Goal: Information Seeking & Learning: Learn about a topic

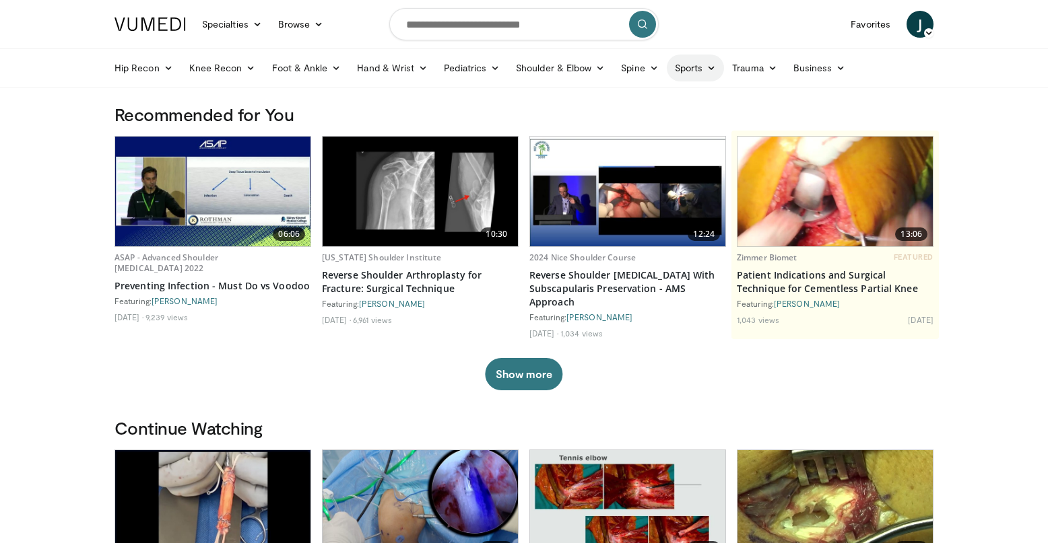
click at [679, 73] on link "Sports" at bounding box center [696, 68] width 58 height 27
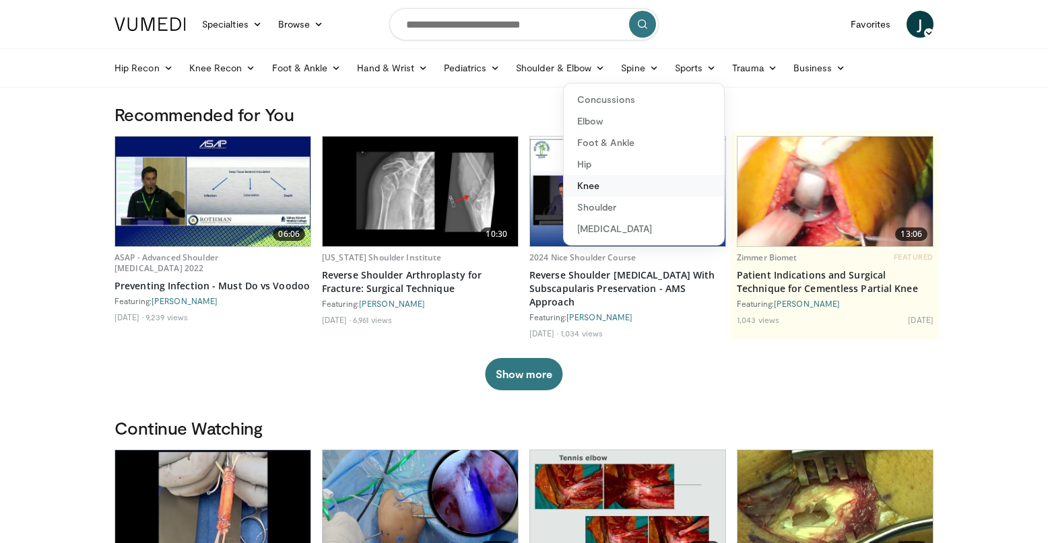
click at [649, 189] on link "Knee" at bounding box center [644, 186] width 160 height 22
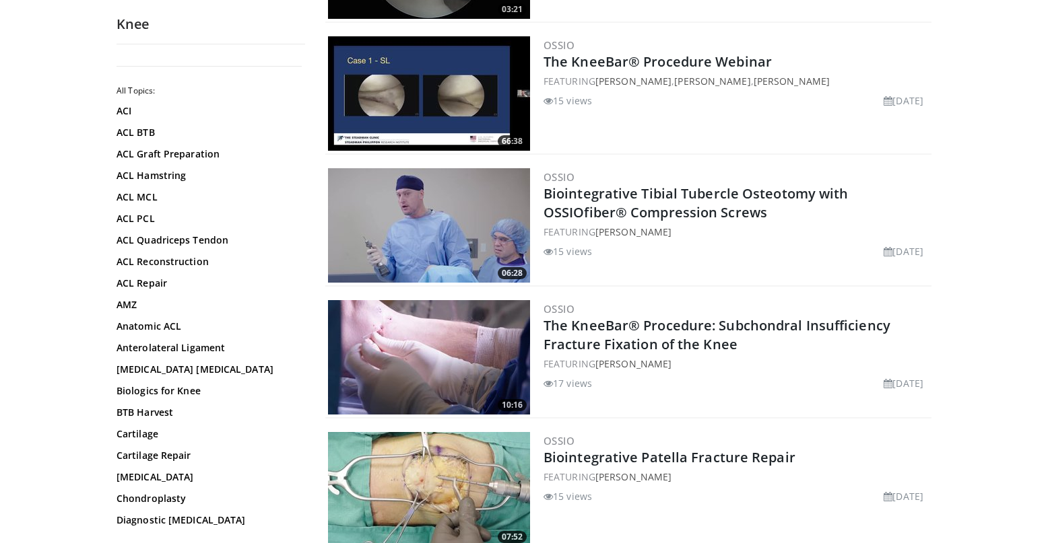
scroll to position [644, 0]
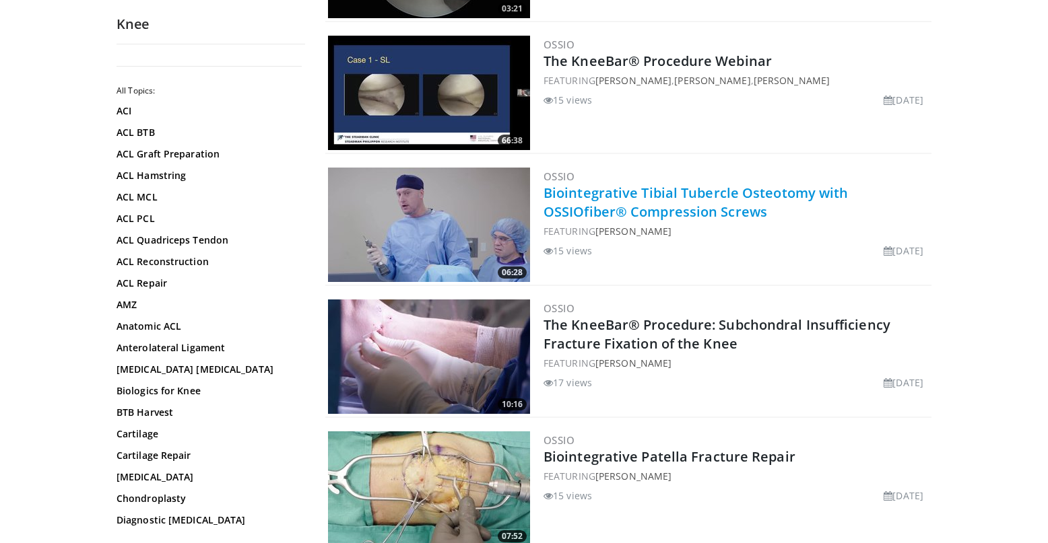
click at [675, 210] on link "Biointegrative Tibial Tubercle Osteotomy with OSSIOfiber® Compression Screws" at bounding box center [695, 202] width 305 height 37
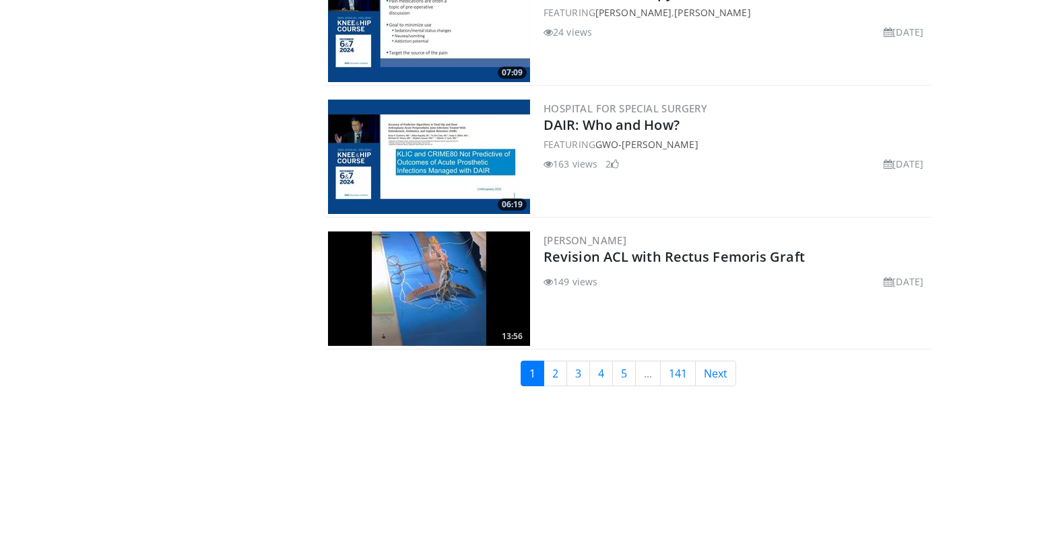
scroll to position [3224, 0]
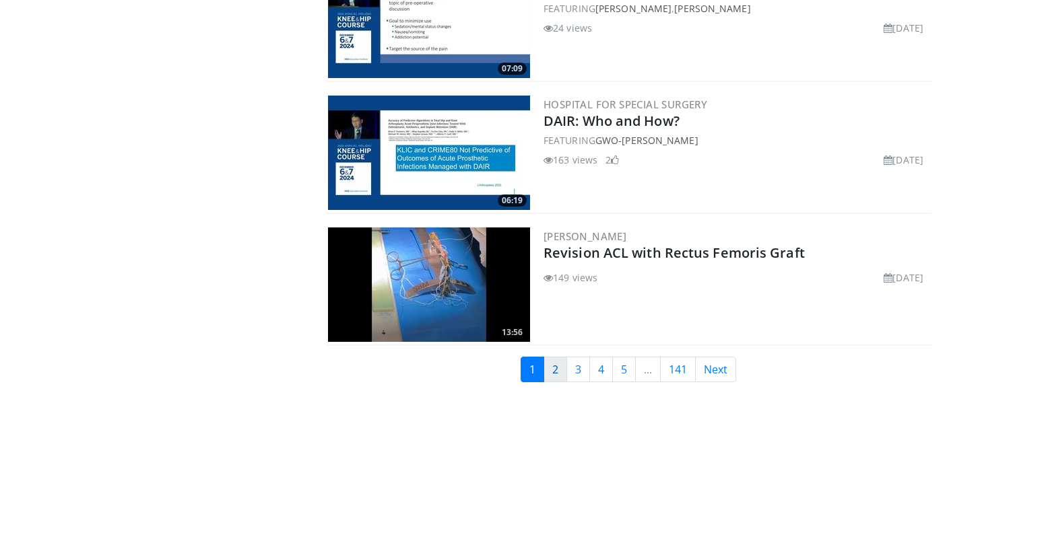
click at [564, 377] on link "2" at bounding box center [555, 370] width 24 height 26
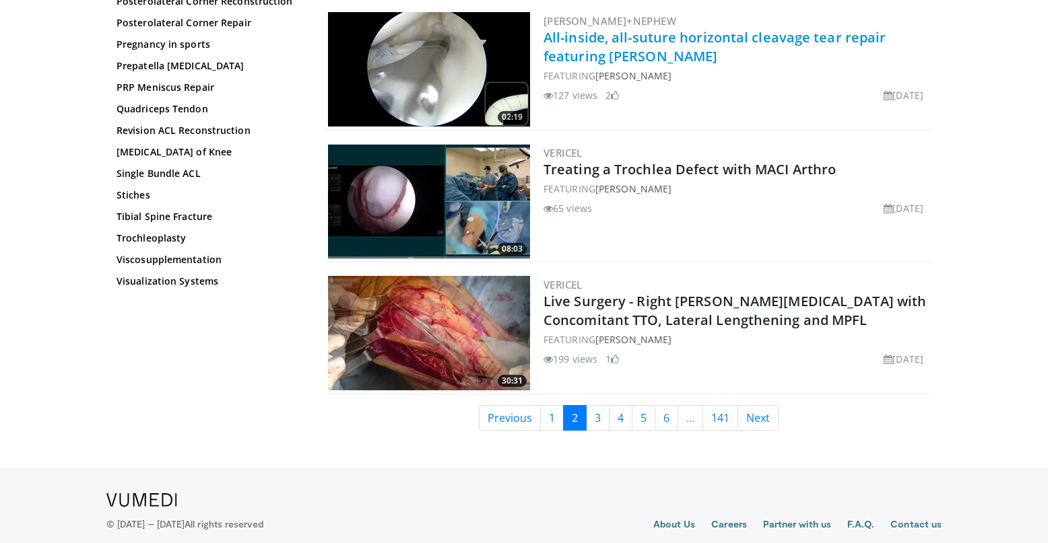
scroll to position [3230, 0]
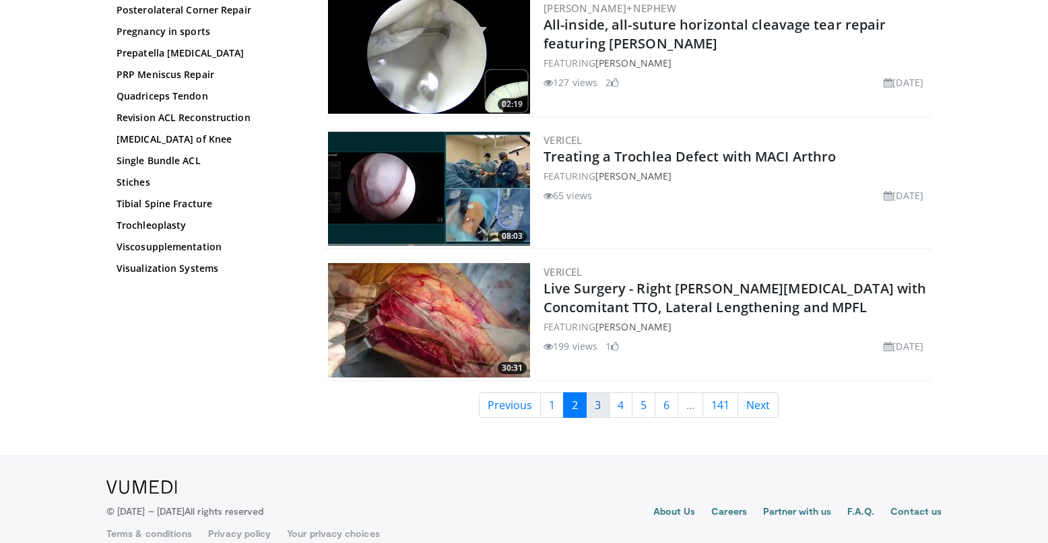
click at [593, 393] on link "3" at bounding box center [598, 406] width 24 height 26
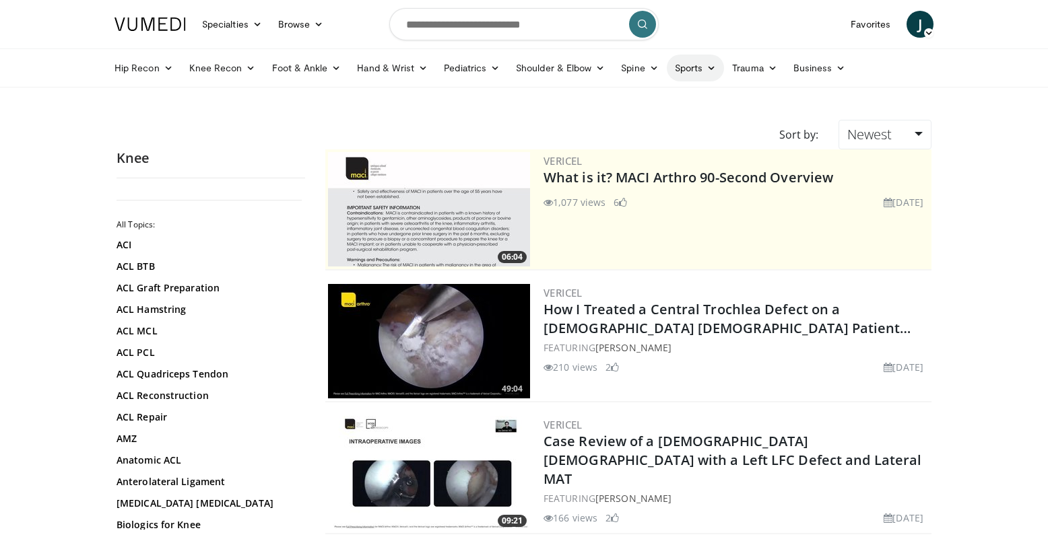
click at [691, 72] on link "Sports" at bounding box center [696, 68] width 58 height 27
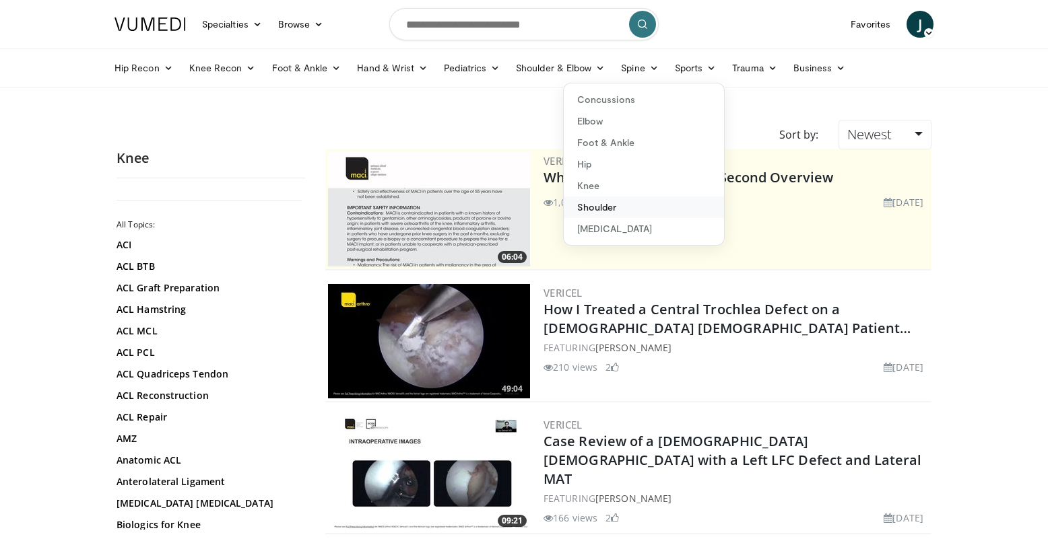
click at [635, 205] on link "Shoulder" at bounding box center [644, 208] width 160 height 22
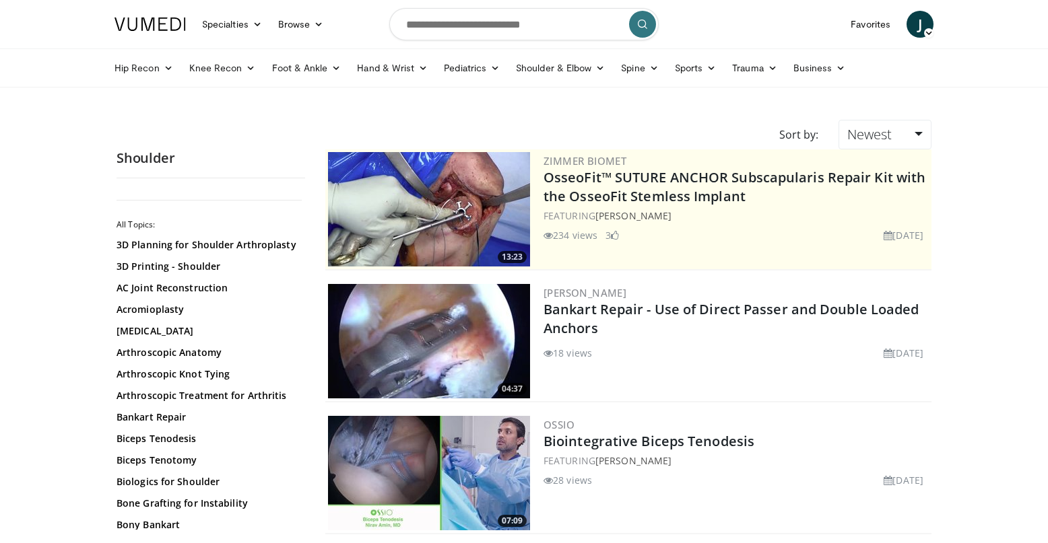
click at [635, 205] on link "OsseoFit™ SUTURE ANCHOR Subscapularis Repair Kit with the OsseoFit Stemless Imp…" at bounding box center [734, 186] width 382 height 37
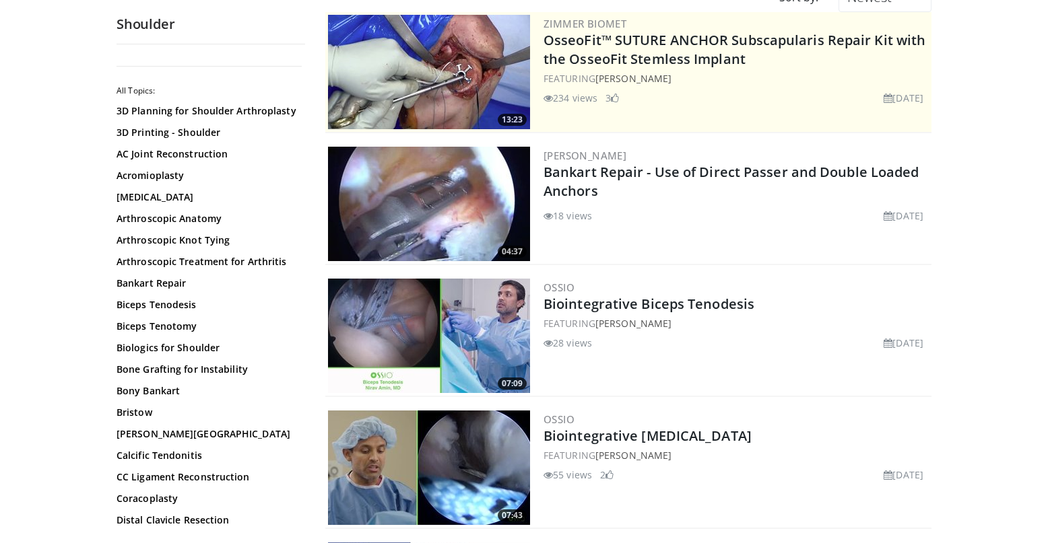
scroll to position [140, 0]
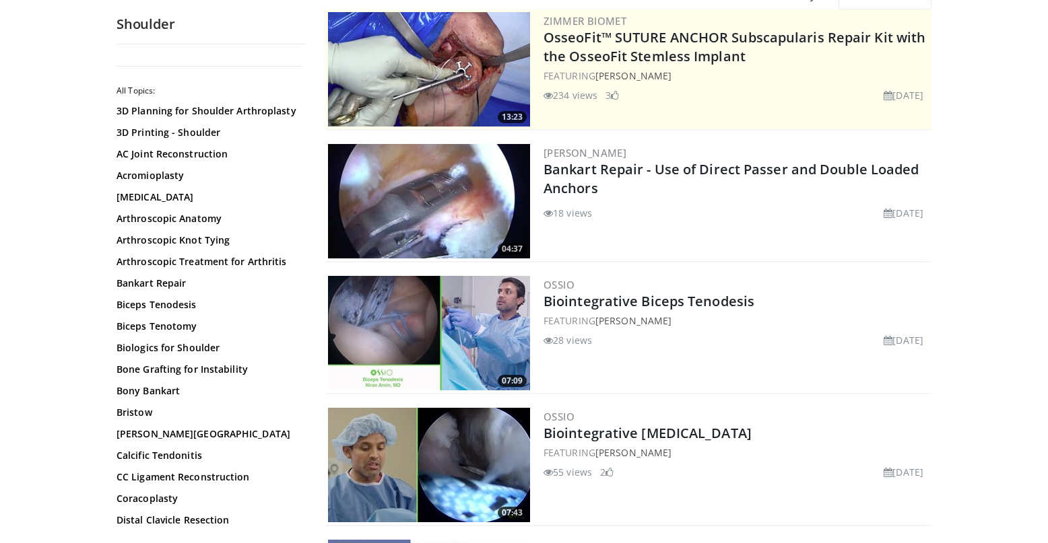
click at [609, 313] on div "OSSIO Biointegrative Biceps Tenodesis FEATURING Nirav Amin 28 views September 3…" at bounding box center [735, 333] width 385 height 114
click at [608, 299] on link "Biointegrative Biceps Tenodesis" at bounding box center [648, 301] width 211 height 18
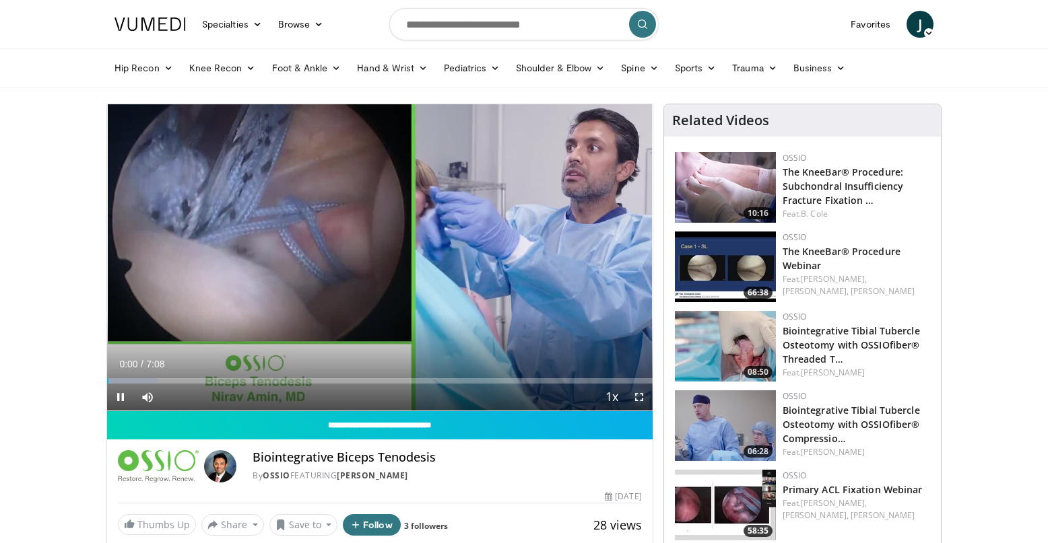
click at [637, 397] on span "Video Player" at bounding box center [639, 397] width 27 height 27
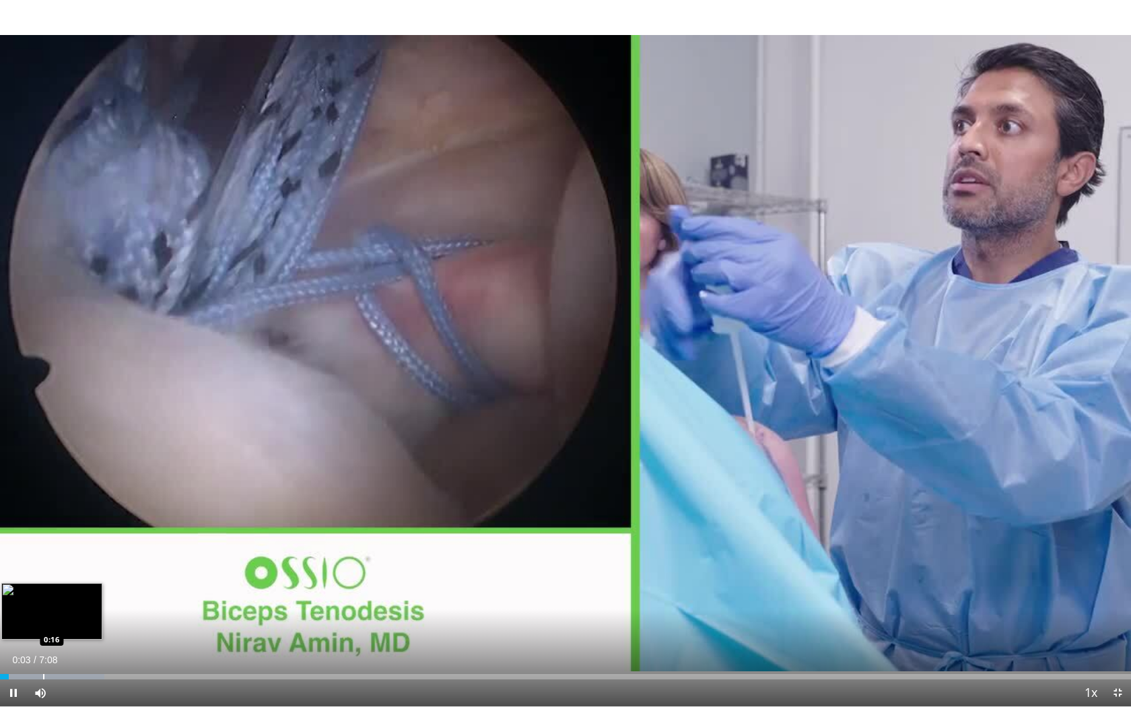
click at [43, 543] on div "Progress Bar" at bounding box center [43, 676] width 1 height 5
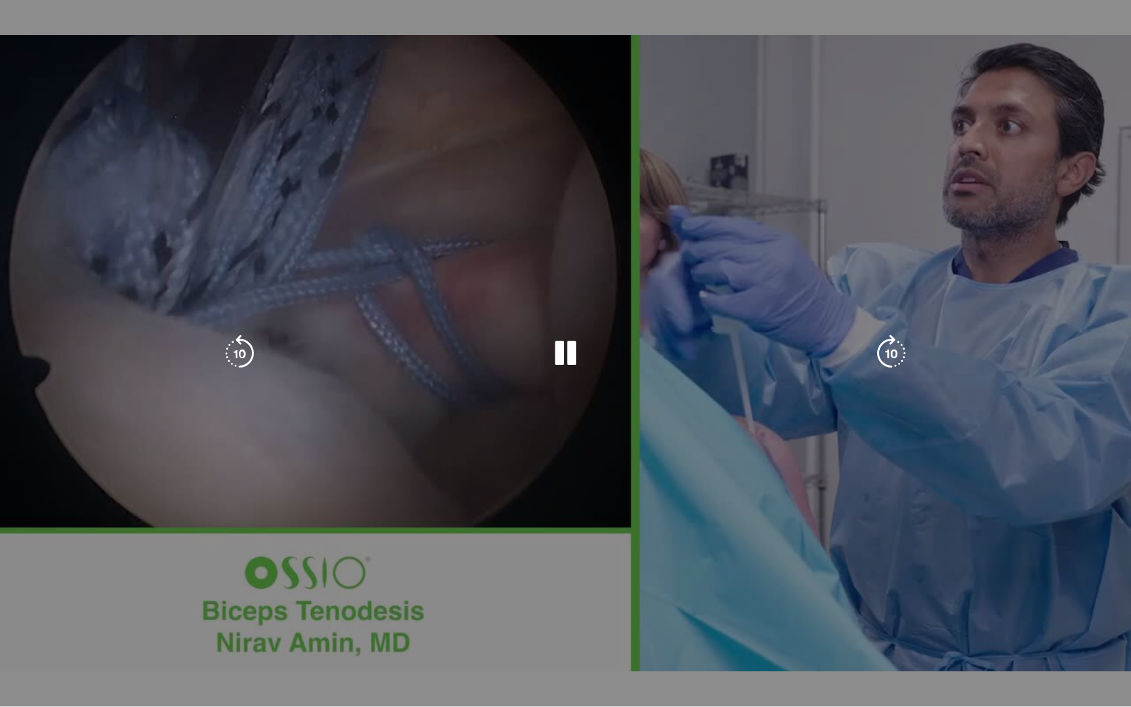
drag, startPoint x: 77, startPoint y: 696, endPoint x: 70, endPoint y: 695, distance: 7.4
click at [70, 543] on video-js "**********" at bounding box center [565, 353] width 1131 height 707
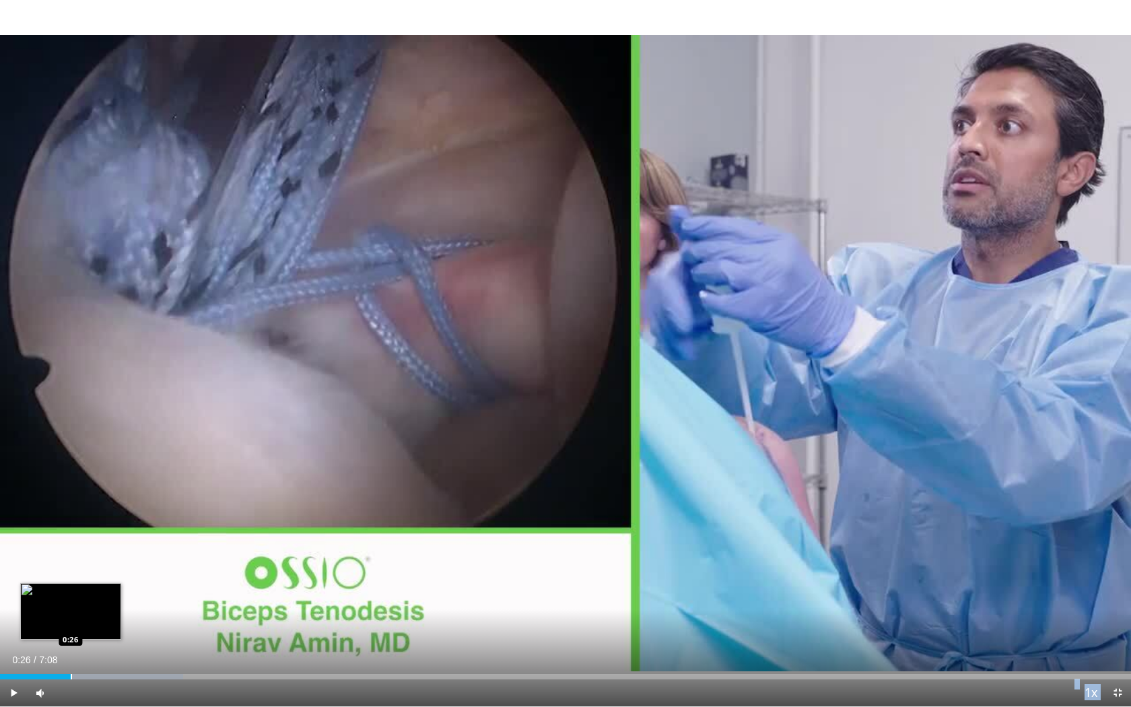
click at [71, 543] on div "Progress Bar" at bounding box center [71, 676] width 1 height 5
click at [89, 543] on div "Progress Bar" at bounding box center [89, 676] width 1 height 5
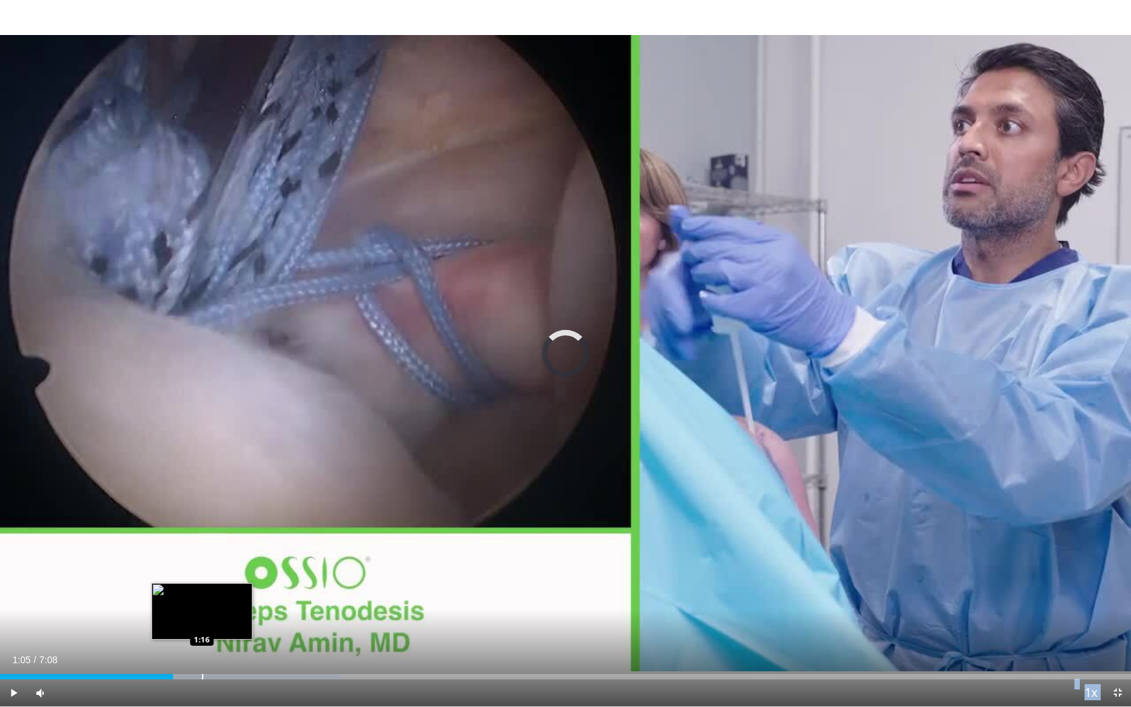
click at [202, 543] on div "Progress Bar" at bounding box center [202, 676] width 1 height 5
click at [228, 543] on div "Loaded : 30.06% 1:17 1:26" at bounding box center [565, 673] width 1131 height 13
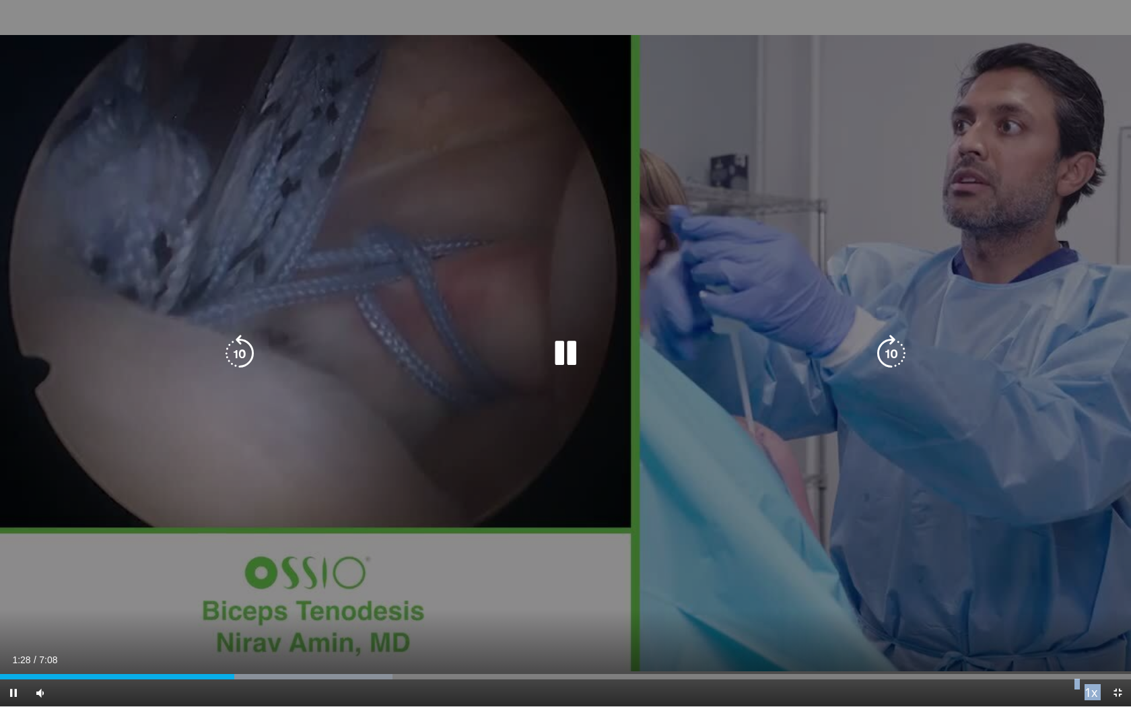
click at [244, 543] on div "Loaded : 34.69% 1:28 1:26" at bounding box center [565, 673] width 1131 height 13
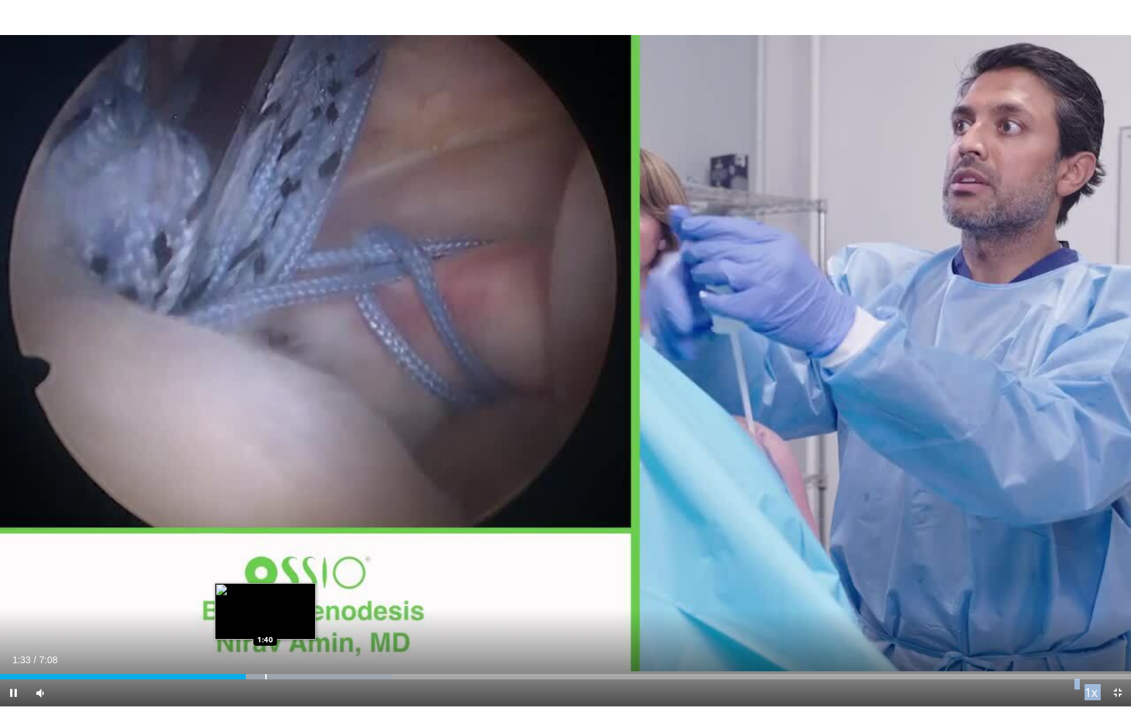
click at [265, 543] on div "Progress Bar" at bounding box center [265, 676] width 1 height 5
click at [283, 543] on div "Progress Bar" at bounding box center [283, 676] width 1 height 5
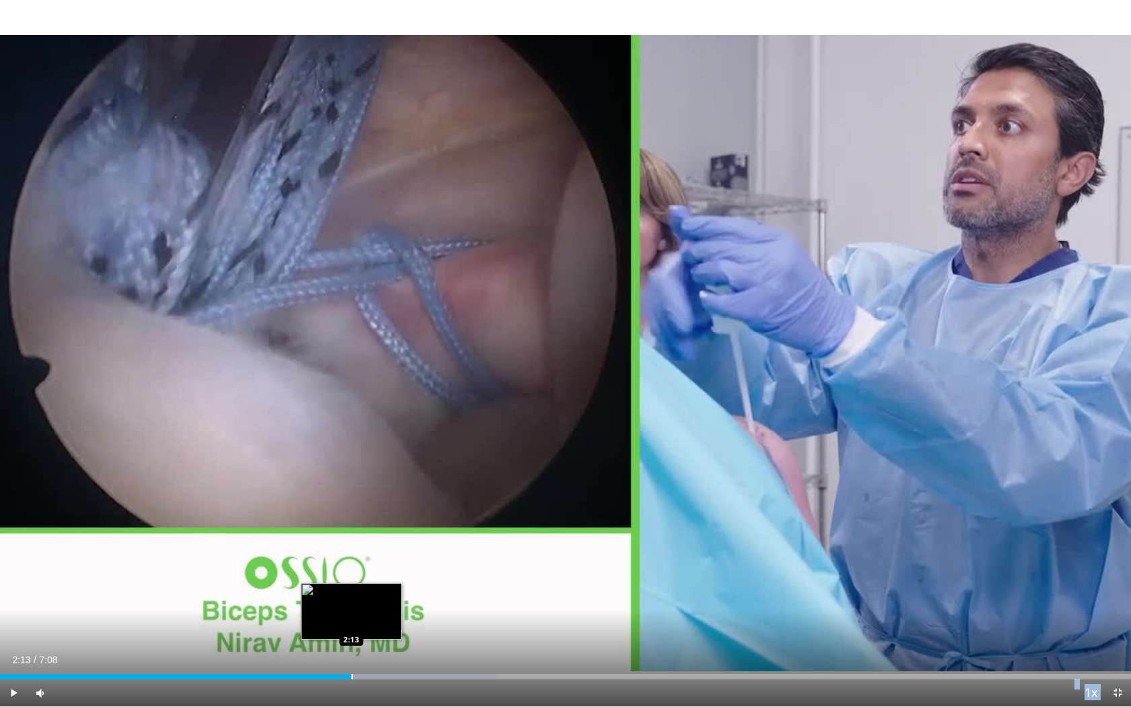
click at [352, 543] on div "Progress Bar" at bounding box center [352, 676] width 1 height 5
click at [387, 543] on div "Loaded : 44.36% 2:26 2:26" at bounding box center [565, 673] width 1131 height 13
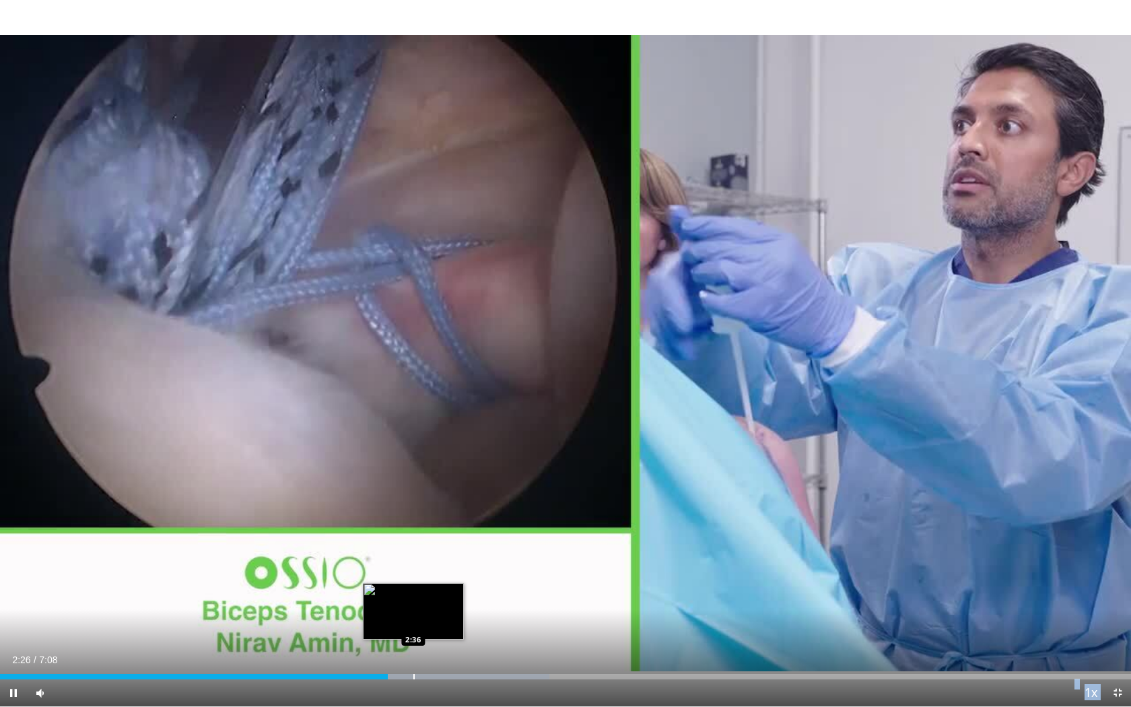
click at [413, 543] on div "Loaded : 48.57% 2:27 2:36" at bounding box center [565, 673] width 1131 height 13
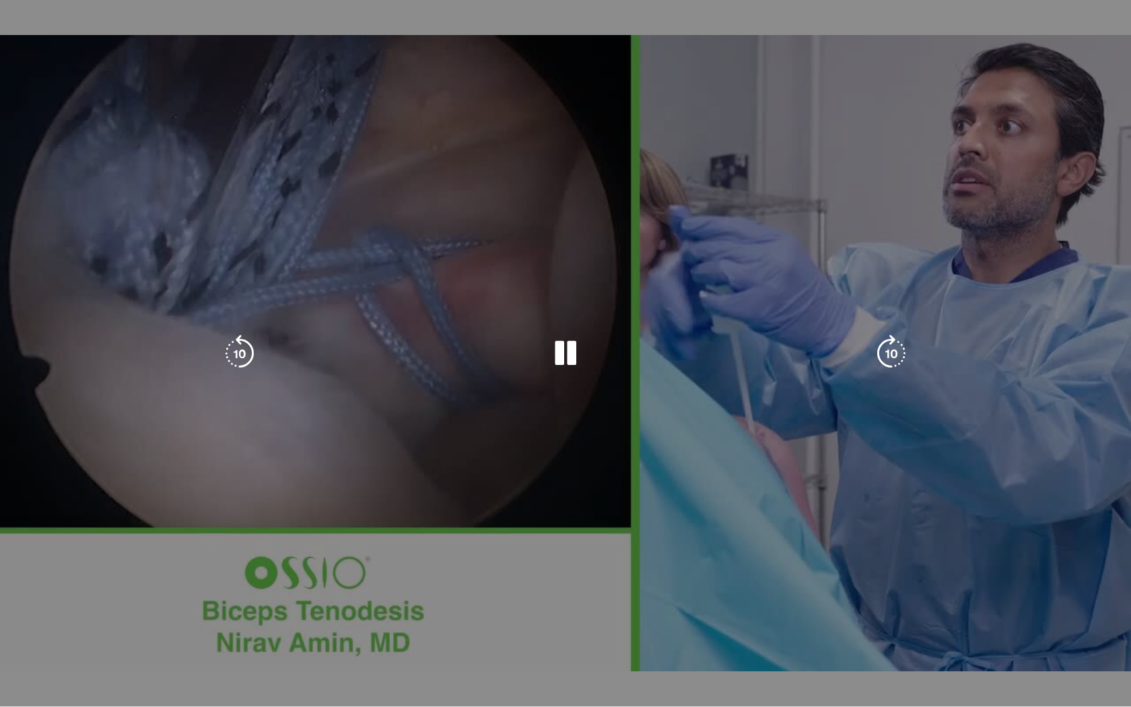
click at [437, 543] on div "Loaded : 48.57% 2:36 2:36" at bounding box center [565, 700] width 1131 height 13
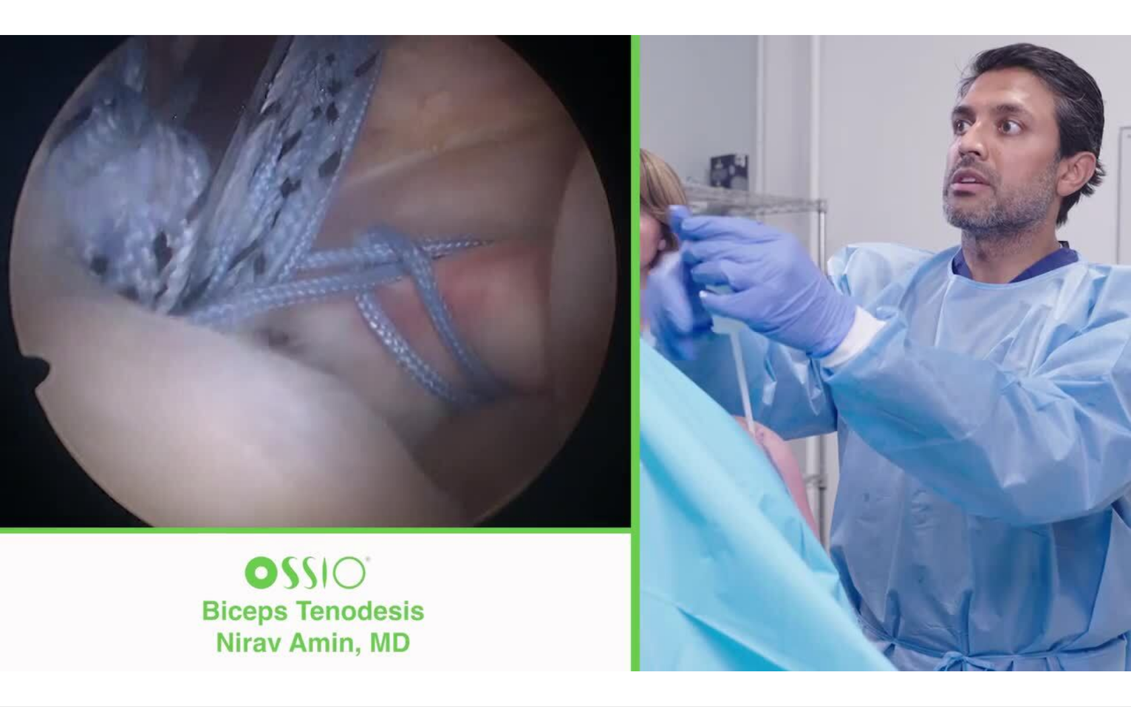
click at [481, 543] on div "Loaded : 53.20% 2:45 2:36" at bounding box center [565, 700] width 1131 height 13
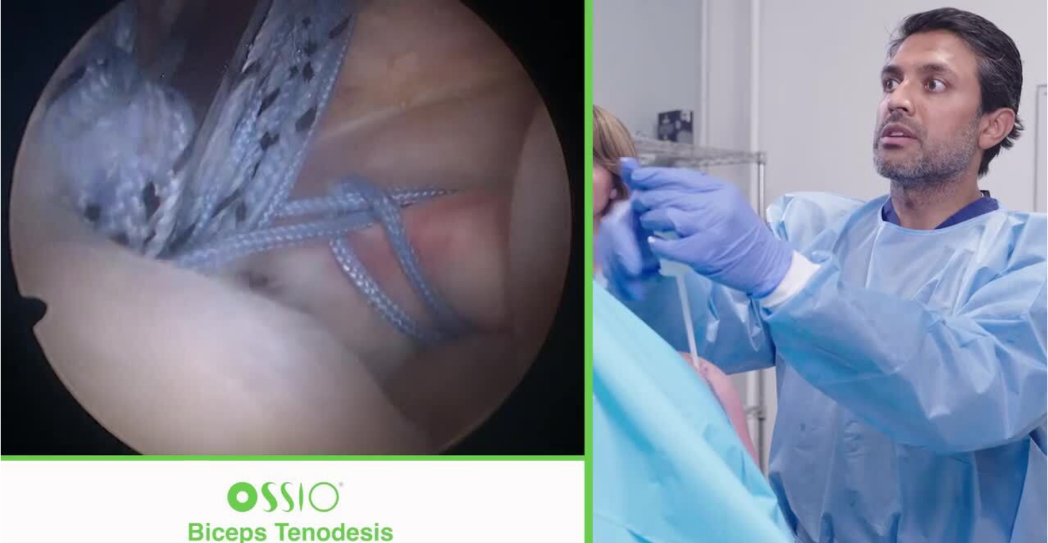
scroll to position [213, 0]
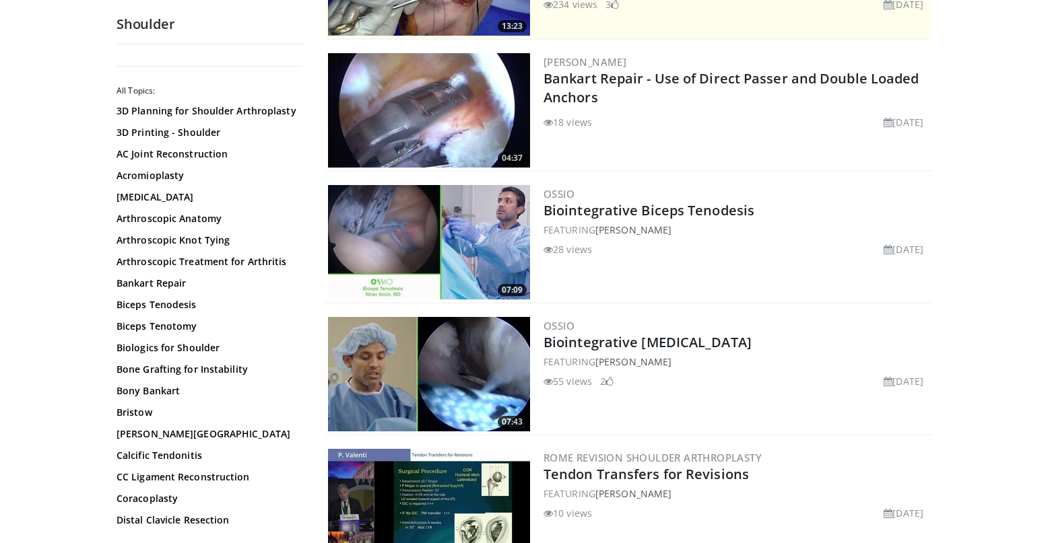
scroll to position [266, 0]
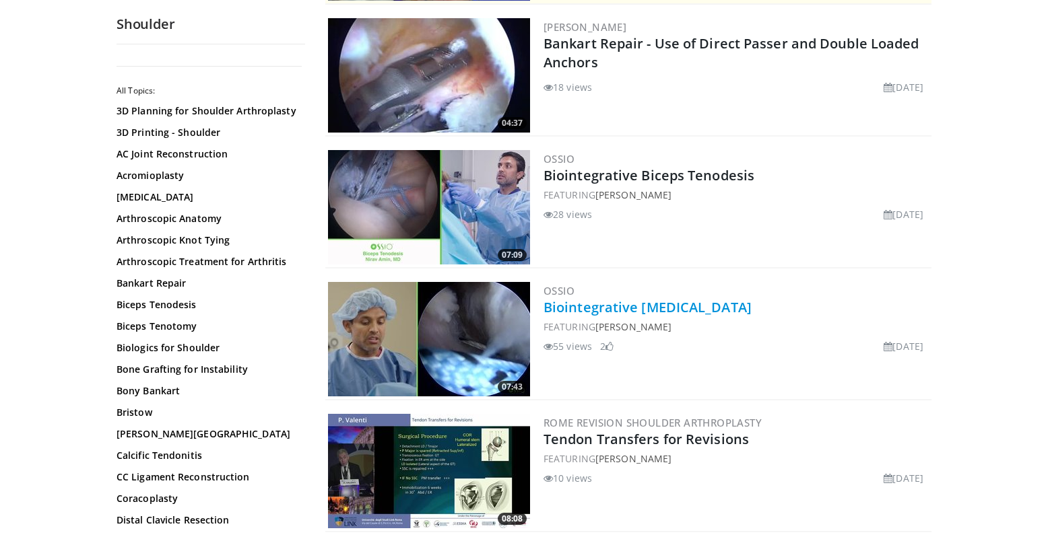
click at [598, 308] on link "Biointegrative [MEDICAL_DATA]" at bounding box center [647, 307] width 208 height 18
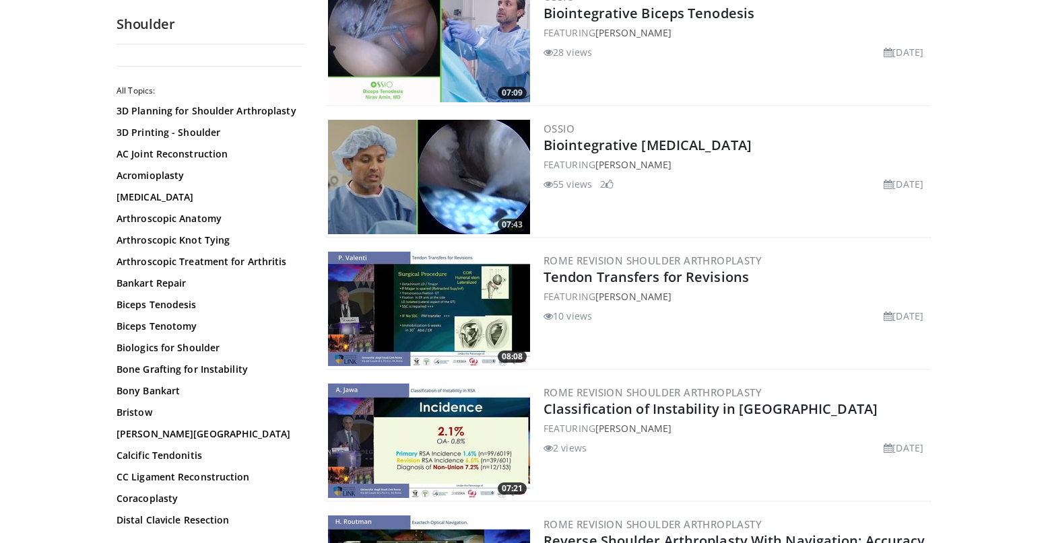
scroll to position [0, 0]
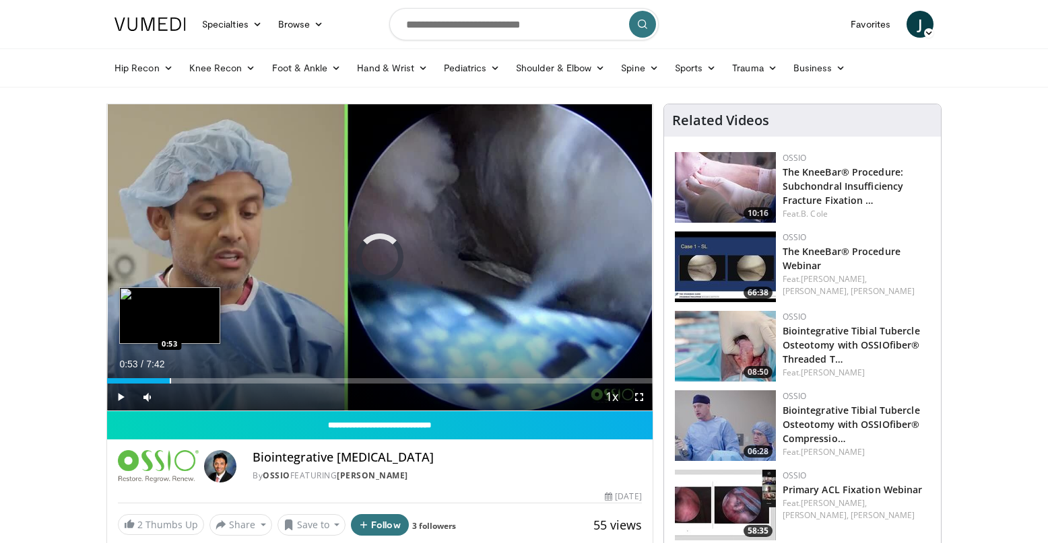
click at [169, 374] on div "Loaded : 8.57% 0:53 0:53" at bounding box center [379, 377] width 545 height 13
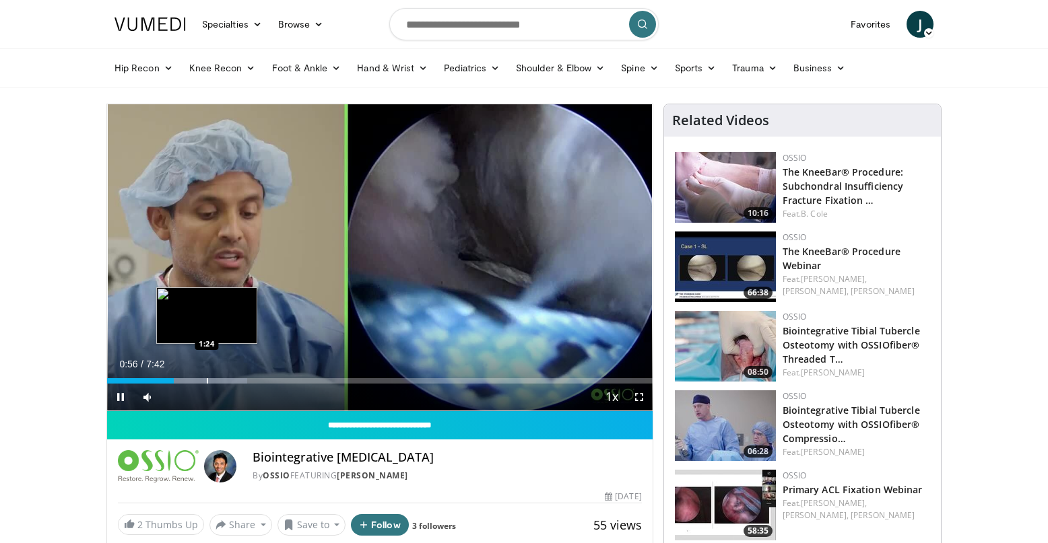
click at [207, 380] on div "Progress Bar" at bounding box center [207, 380] width 1 height 5
